Goal: Task Accomplishment & Management: Manage account settings

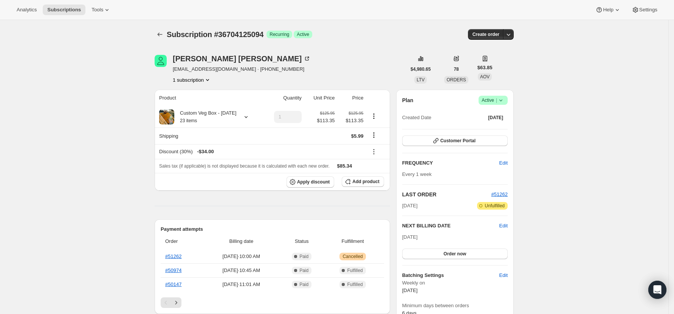
click at [501, 96] on div "Plan Success Active | Created Date Aug 6, 2024 Customer Portal FREQUENCY Edit E…" at bounding box center [455, 206] width 118 height 233
click at [501, 98] on icon at bounding box center [501, 100] width 8 height 8
click at [504, 112] on span "Pause subscription" at bounding box center [496, 115] width 42 height 6
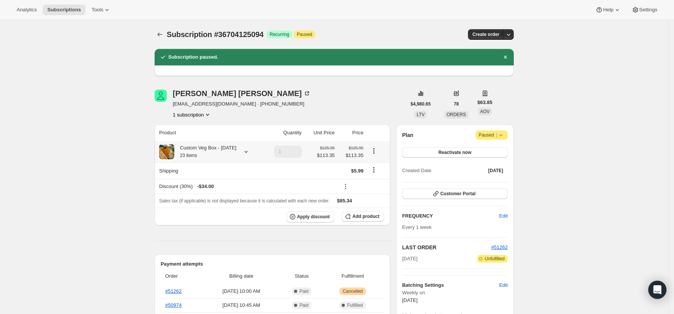
click at [250, 155] on icon at bounding box center [246, 152] width 8 height 8
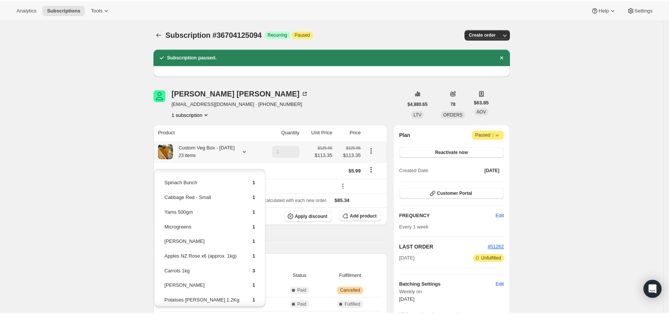
scroll to position [50, 0]
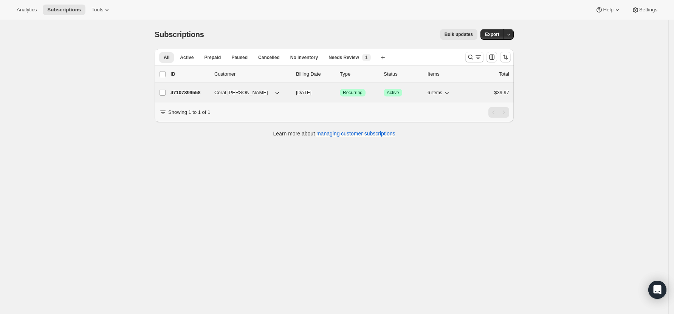
click at [202, 94] on p "47107899558" at bounding box center [189, 93] width 38 height 8
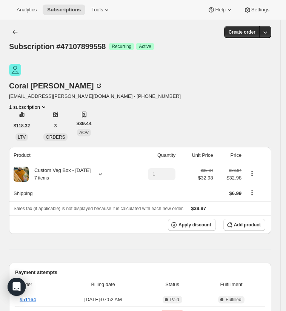
click at [100, 170] on icon at bounding box center [101, 174] width 8 height 8
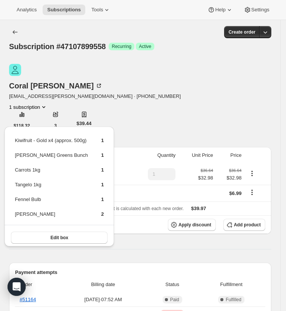
click at [161, 249] on hr at bounding box center [140, 249] width 263 height 0
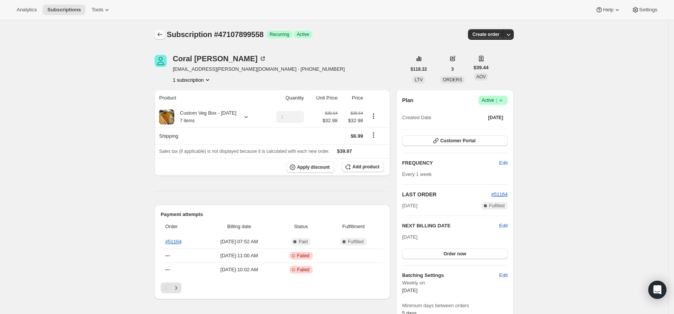
click at [161, 32] on icon "Subscriptions" at bounding box center [160, 35] width 8 height 8
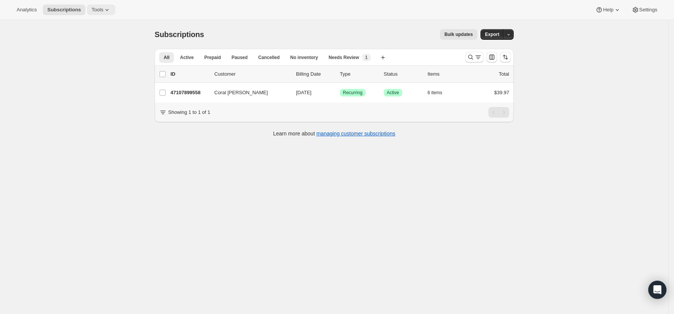
click at [98, 8] on span "Tools" at bounding box center [97, 10] width 12 height 6
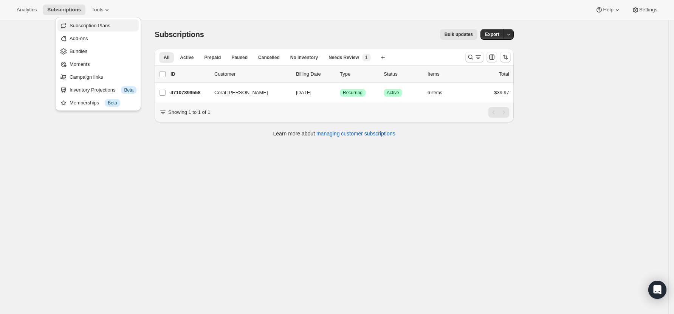
click at [87, 25] on span "Subscription Plans" at bounding box center [90, 26] width 41 height 6
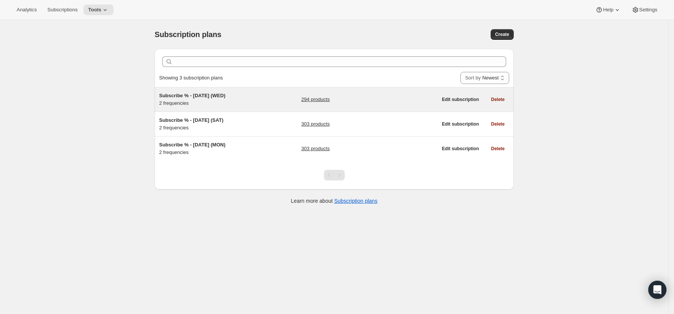
click at [322, 99] on link "294 products" at bounding box center [315, 100] width 28 height 8
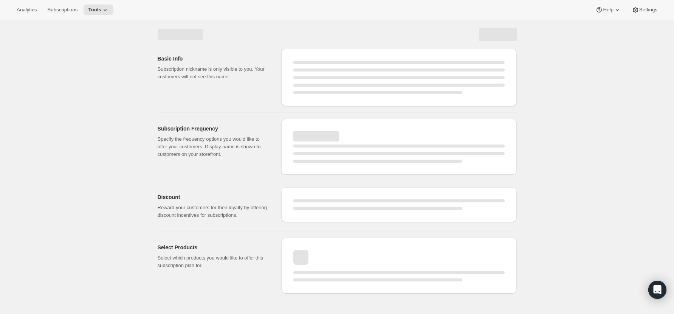
select select "WEEK"
select select "MONTH"
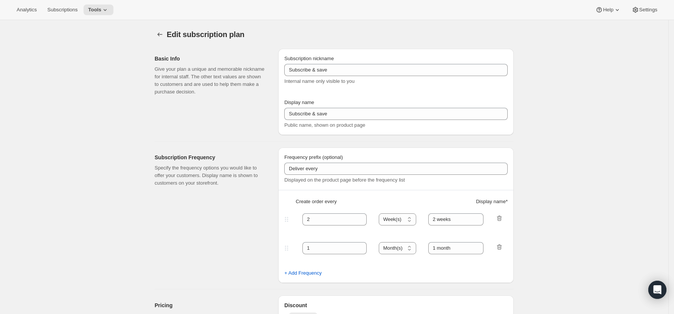
type input "Subscribe % - [DATE] (WED)"
type input "Subscribe & save 10%"
type input "1"
type input "Every week ([DATE])"
type input "2"
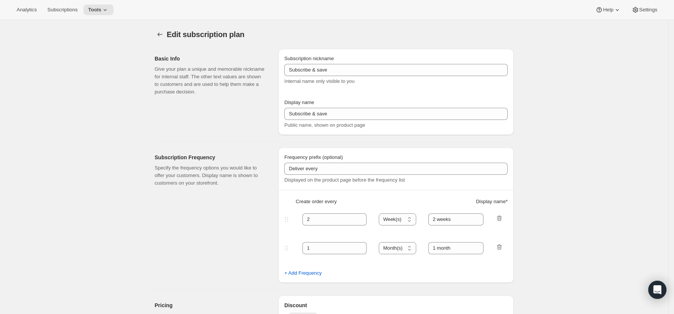
select select "WEEK"
type input "Every 2 weeks ([DATE])"
type input "10"
checkbox input "true"
click at [164, 31] on icon "Subscription plans" at bounding box center [160, 35] width 8 height 8
